Goal: Transaction & Acquisition: Purchase product/service

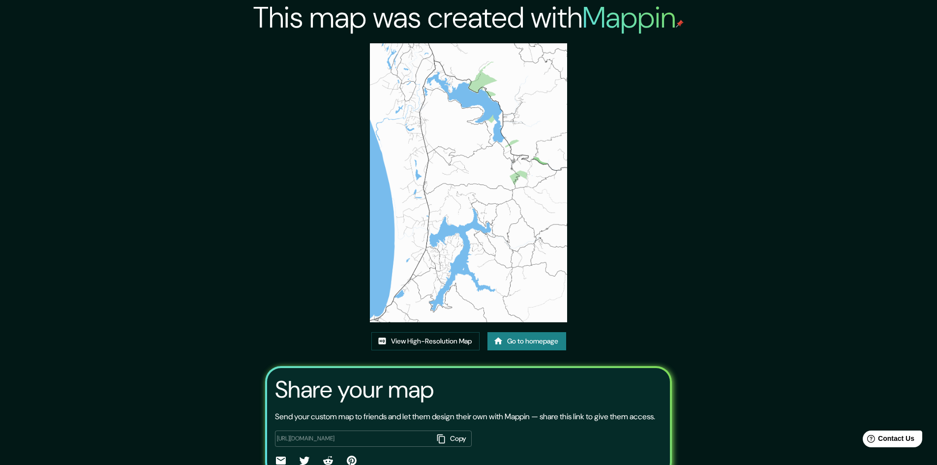
click at [510, 338] on link "Go to homepage" at bounding box center [526, 341] width 79 height 18
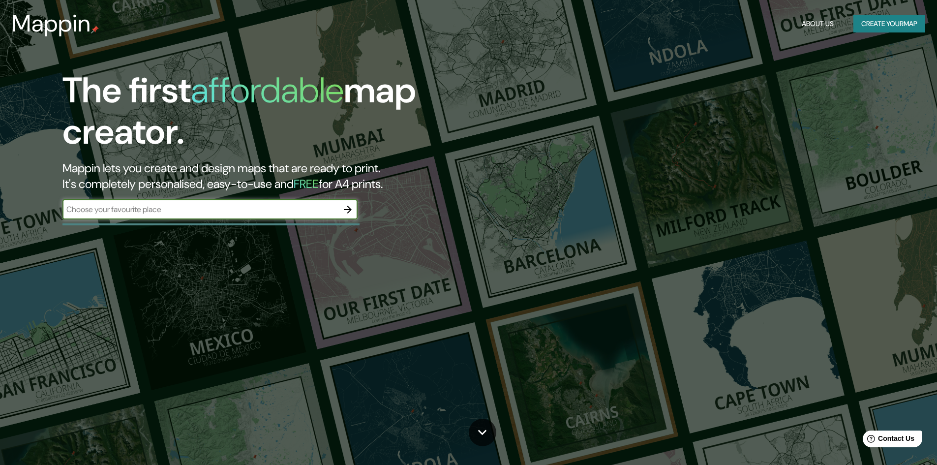
click at [234, 208] on input "text" at bounding box center [199, 209] width 275 height 11
type input "contulmo, chile"
click at [351, 215] on icon "button" at bounding box center [348, 210] width 12 height 12
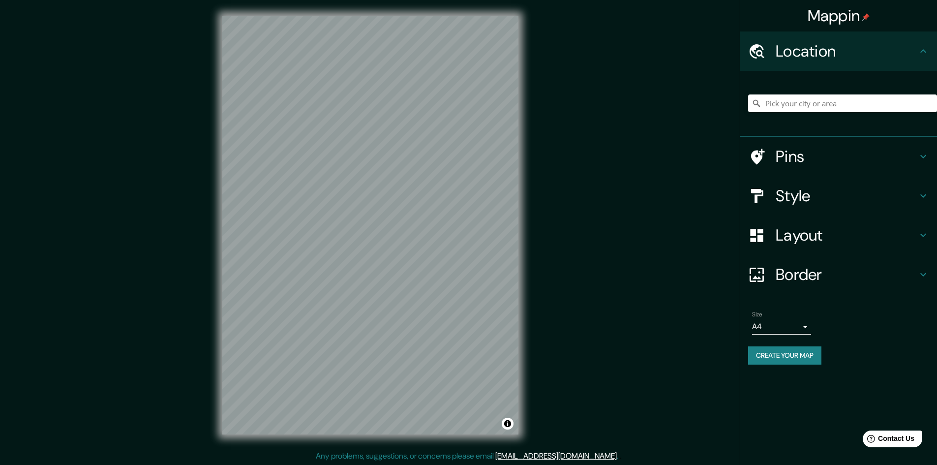
click at [925, 156] on icon at bounding box center [923, 156] width 6 height 3
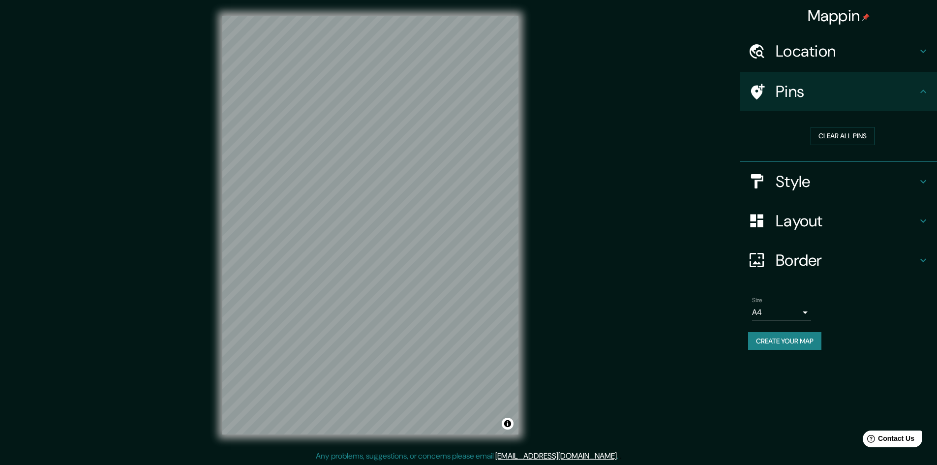
click at [925, 182] on icon at bounding box center [923, 182] width 12 height 12
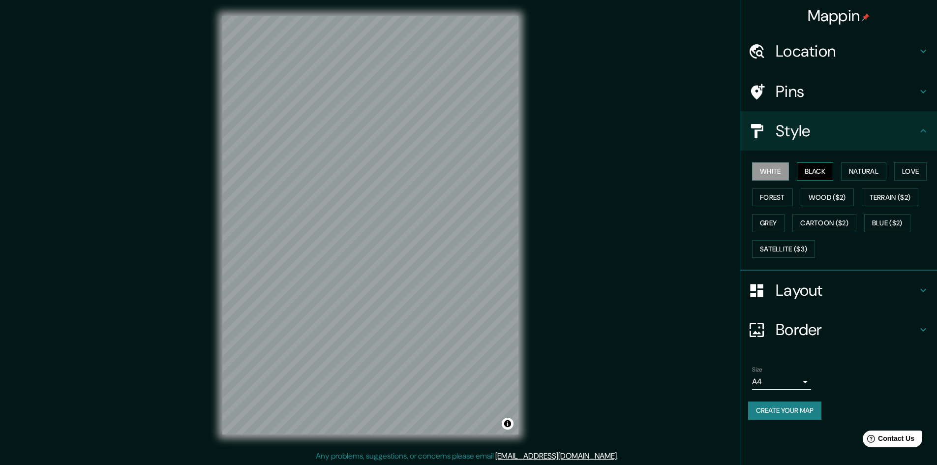
click at [821, 173] on button "Black" at bounding box center [815, 171] width 37 height 18
click at [880, 172] on button "Natural" at bounding box center [863, 171] width 45 height 18
click at [821, 169] on button "Black" at bounding box center [815, 171] width 37 height 18
click at [776, 170] on button "White" at bounding box center [770, 171] width 37 height 18
click at [801, 382] on body "Mappin Location Pins Style White Black Natural Love Forest Wood ($2) Terrain ($…" at bounding box center [468, 232] width 937 height 465
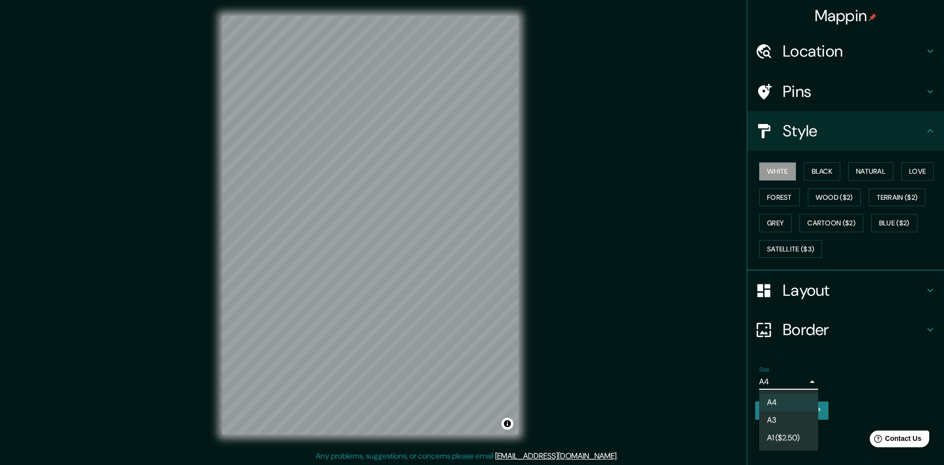
click at [784, 420] on li "A3" at bounding box center [788, 420] width 59 height 18
type input "a4"
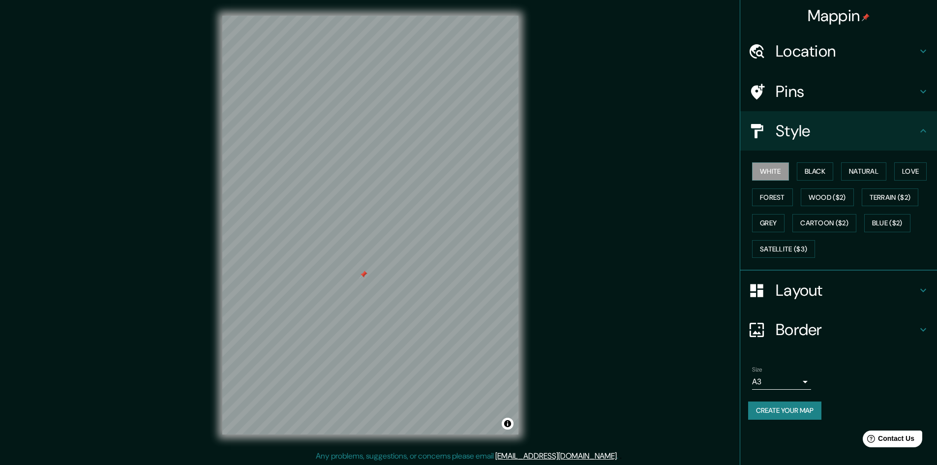
click at [363, 274] on div at bounding box center [363, 274] width 8 height 8
click at [797, 413] on button "Create your map" at bounding box center [784, 410] width 73 height 18
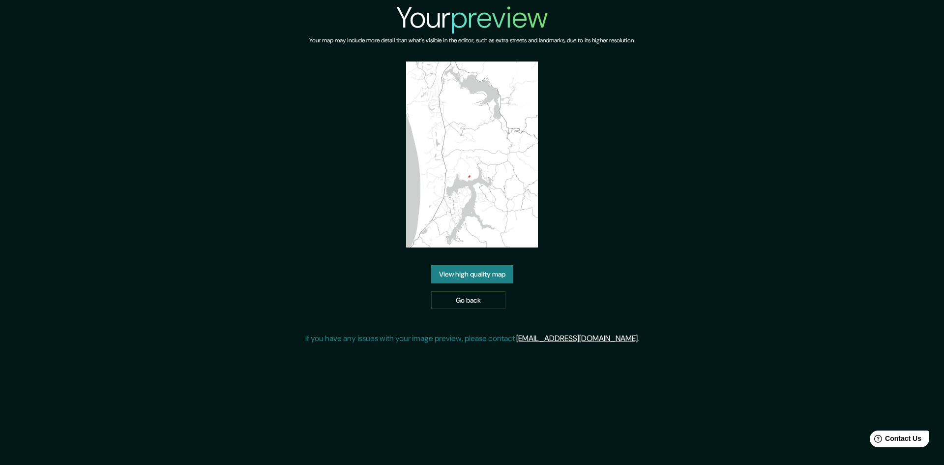
click at [484, 277] on link "View high quality map" at bounding box center [472, 274] width 82 height 18
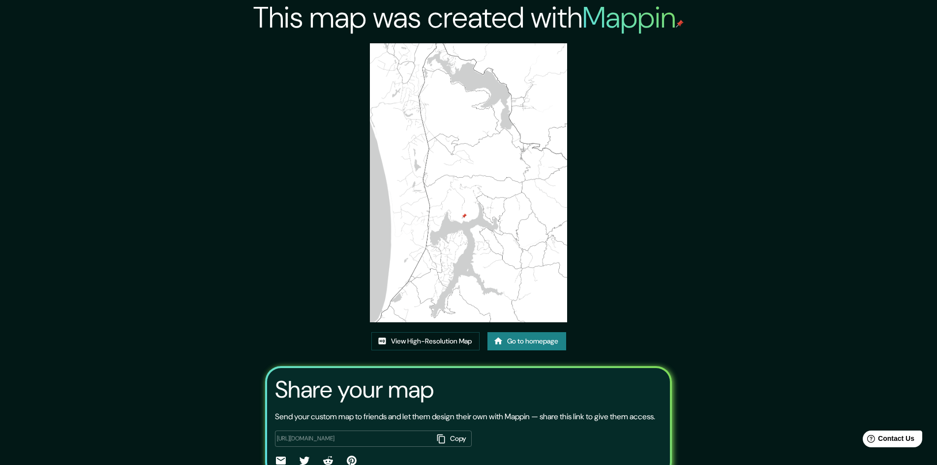
click at [489, 223] on img at bounding box center [468, 182] width 197 height 279
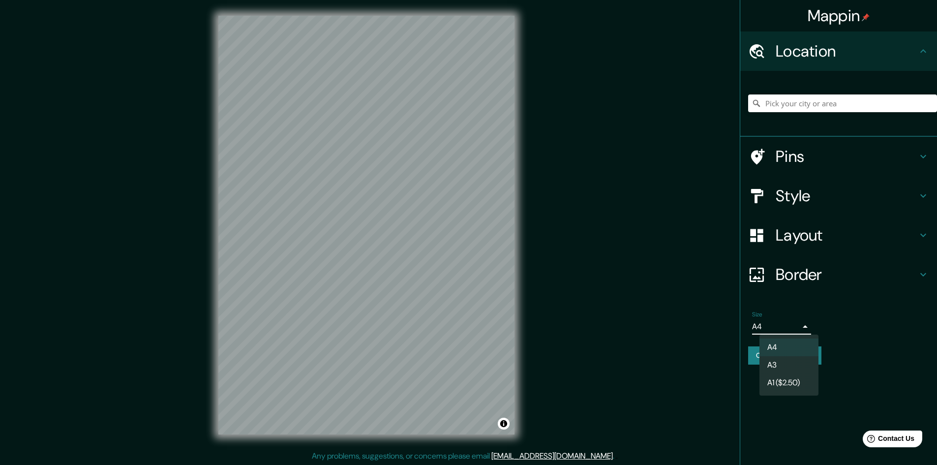
click at [800, 324] on body "Mappin Location Pins Style Layout Border Choose a border. Hint : you can make l…" at bounding box center [468, 232] width 937 height 465
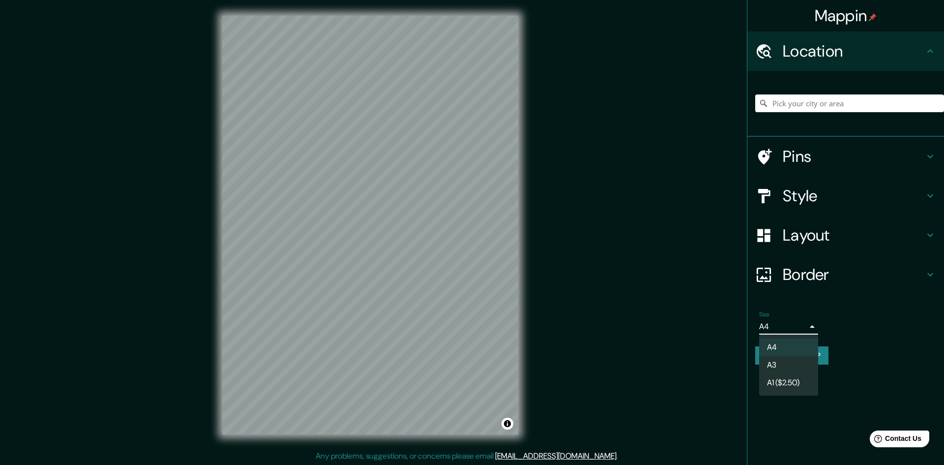
click at [783, 363] on li "A3" at bounding box center [788, 365] width 59 height 18
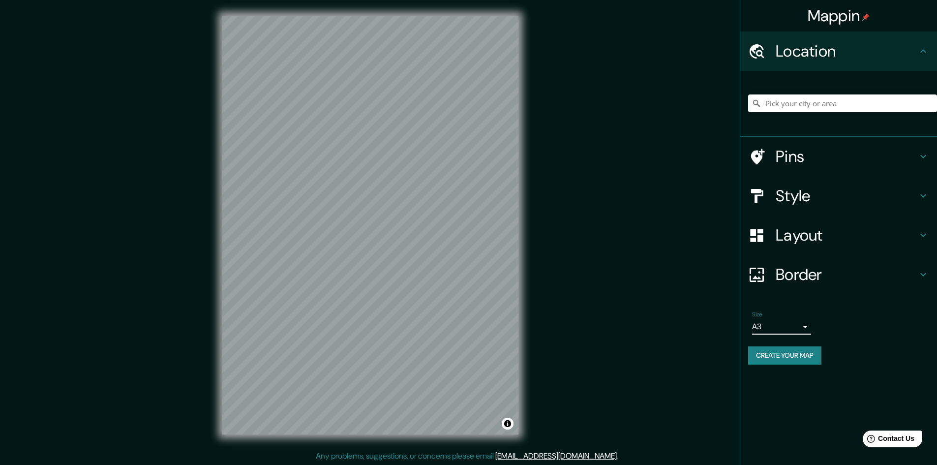
click at [799, 357] on button "Create your map" at bounding box center [784, 355] width 73 height 18
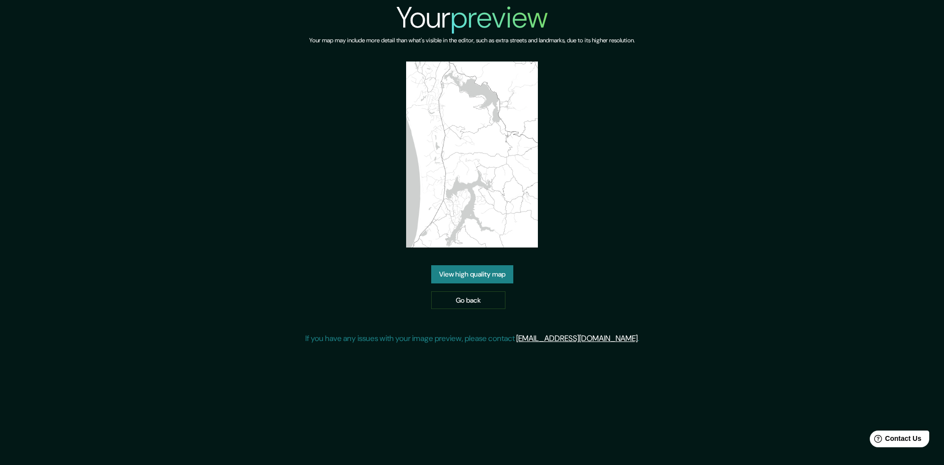
click at [488, 272] on link "View high quality map" at bounding box center [472, 274] width 82 height 18
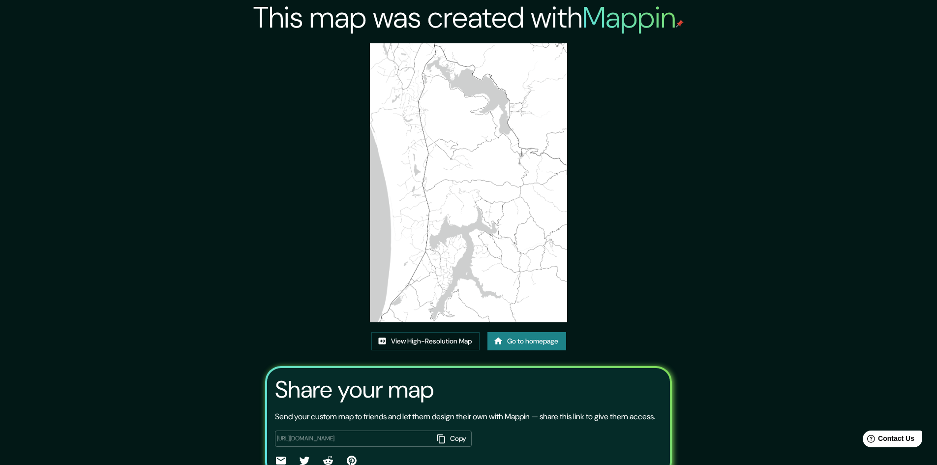
click at [518, 270] on img at bounding box center [468, 182] width 197 height 279
click at [442, 337] on link "View High-Resolution Map" at bounding box center [425, 341] width 108 height 18
